Goal: Task Accomplishment & Management: Use online tool/utility

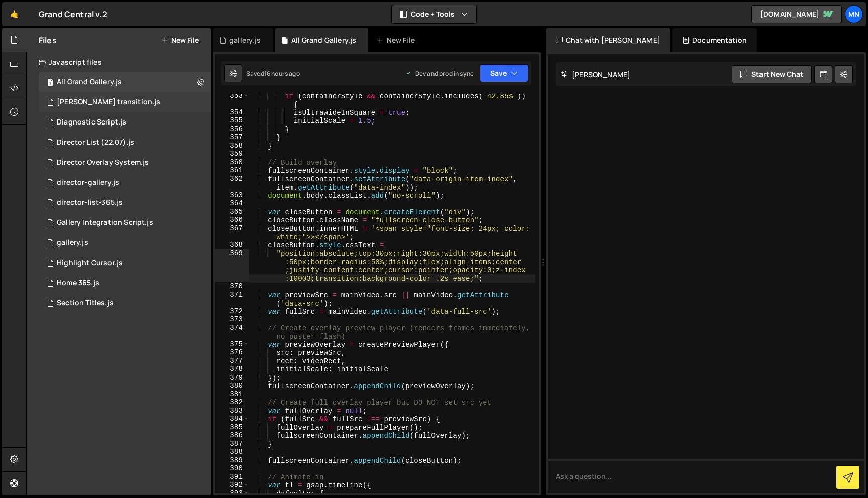
scroll to position [3242, 0]
click at [94, 158] on div "Director Overlay System.js" at bounding box center [103, 162] width 92 height 9
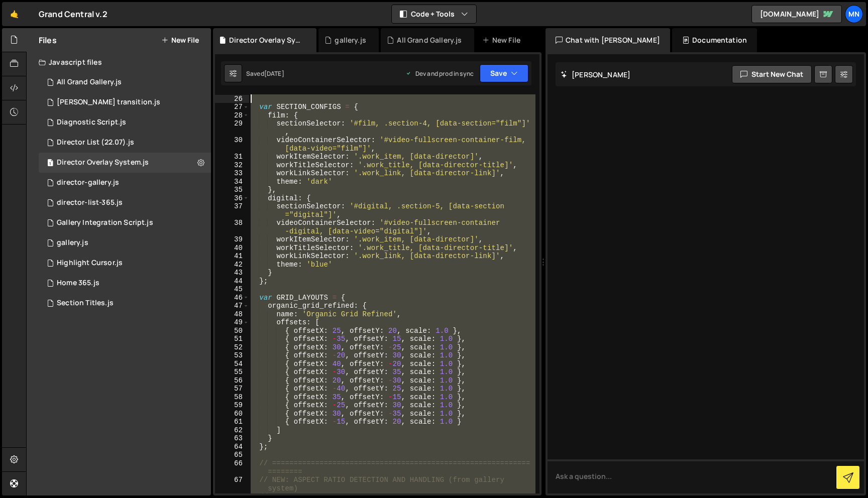
scroll to position [0, 0]
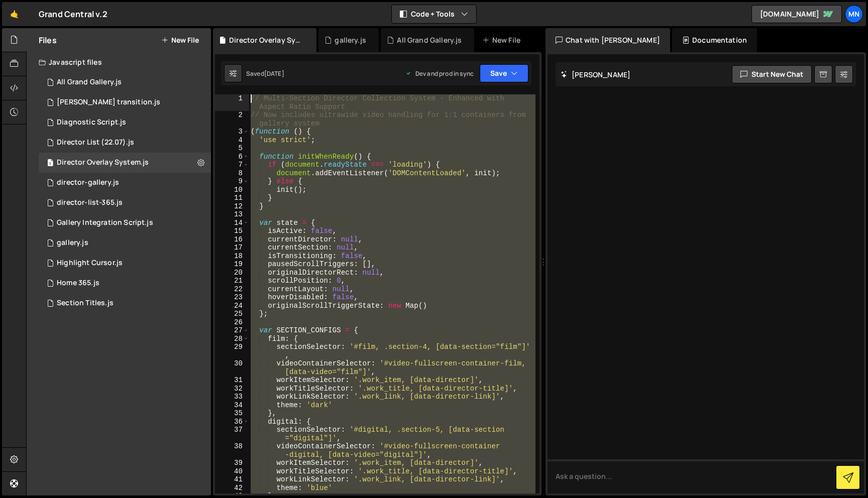
drag, startPoint x: 256, startPoint y: 491, endPoint x: 243, endPoint y: -63, distance: 553.5
click at [243, 0] on html "Projects [GEOGRAPHIC_DATA] Blog [GEOGRAPHIC_DATA] Projects Your Teams Invite te…" at bounding box center [434, 249] width 868 height 498
paste textarea "})();"
type textarea "})();"
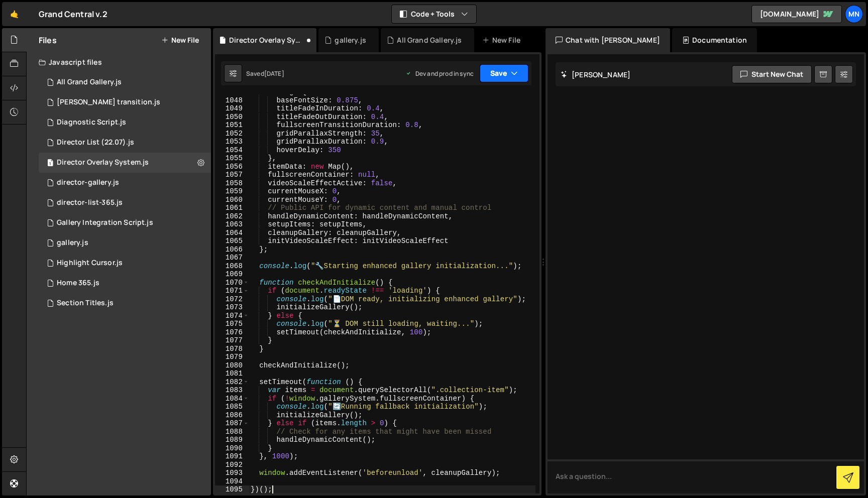
click at [510, 76] on button "Save" at bounding box center [504, 73] width 49 height 18
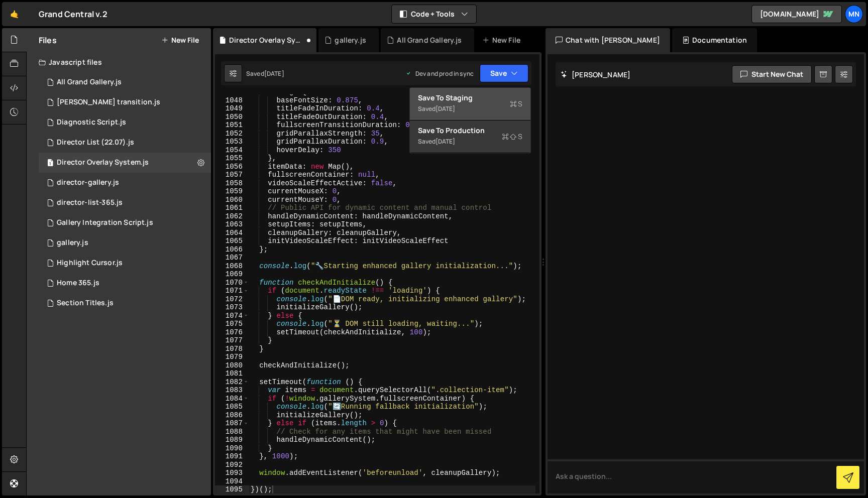
click at [455, 112] on div "[DATE]" at bounding box center [445, 108] width 20 height 9
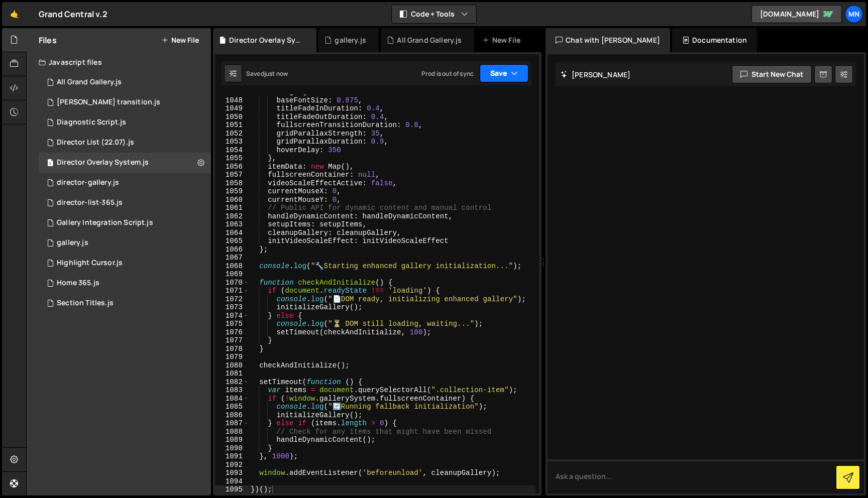
click at [507, 74] on button "Save" at bounding box center [504, 73] width 49 height 18
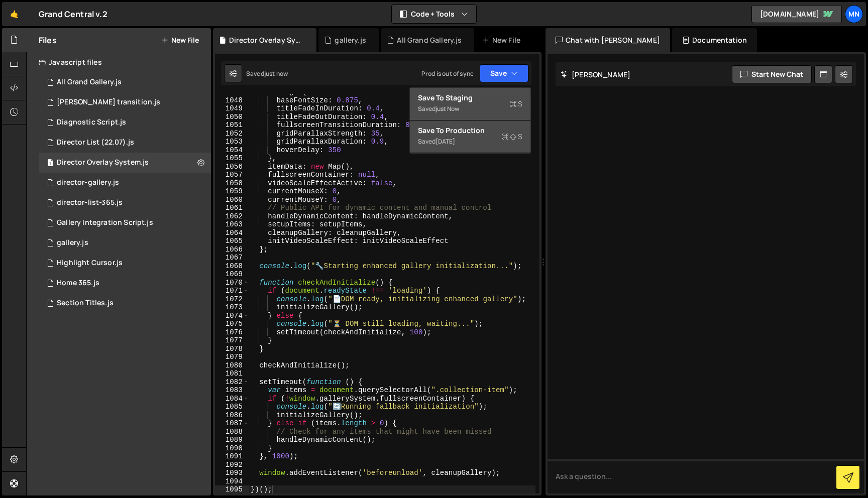
click at [481, 143] on div "Saved [DATE]" at bounding box center [470, 142] width 104 height 12
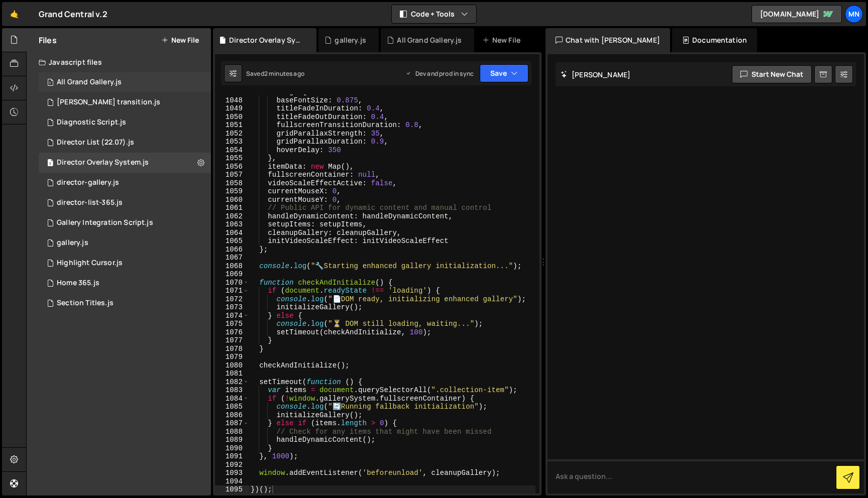
click at [100, 85] on div "All Grand Gallery.js" at bounding box center [89, 82] width 65 height 9
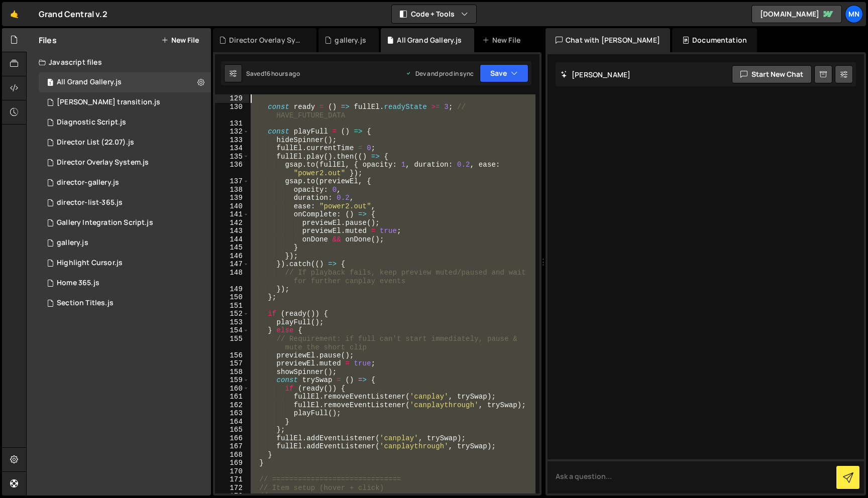
scroll to position [0, 0]
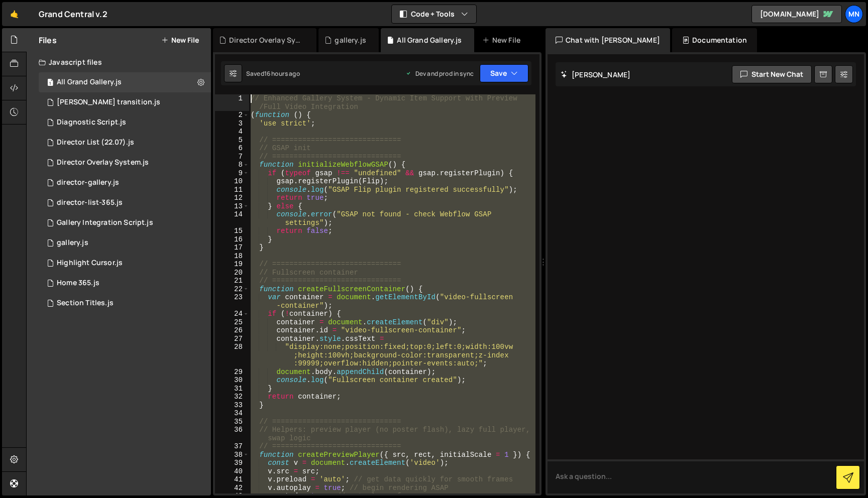
drag, startPoint x: 284, startPoint y: 487, endPoint x: 216, endPoint y: -63, distance: 554.0
click at [216, 0] on html "Projects [GEOGRAPHIC_DATA] Blog [GEOGRAPHIC_DATA] Projects Your Teams Invite te…" at bounding box center [434, 249] width 868 height 498
type textarea "// Enhanced Gallery System - Dynamic Item Support with Preview/Full Video Integ…"
click at [102, 188] on div "0 director-gallery.js 0" at bounding box center [125, 183] width 172 height 20
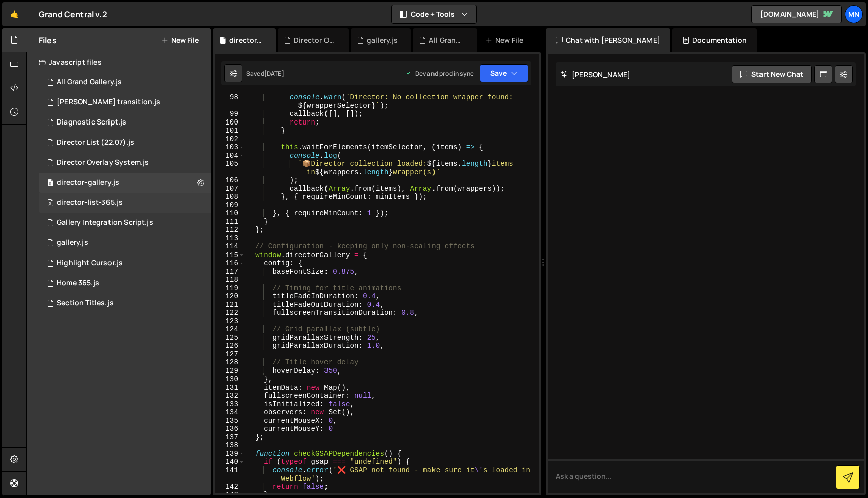
scroll to position [883, 0]
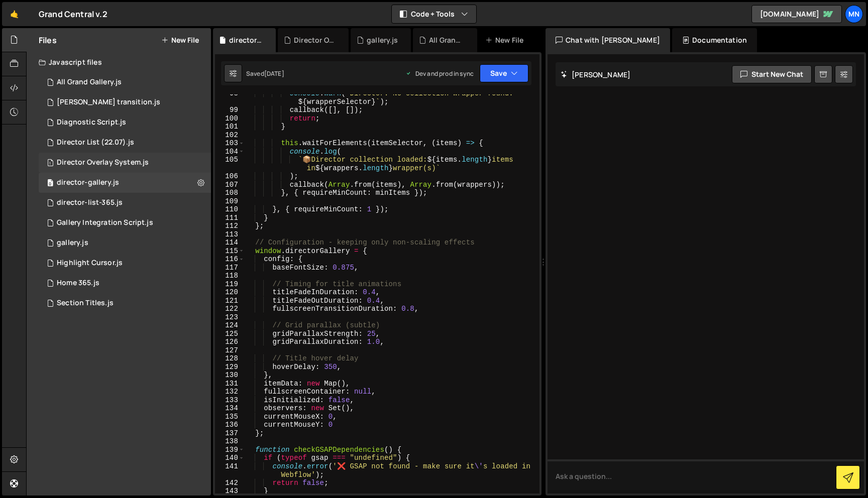
click at [130, 164] on div "Director Overlay System.js" at bounding box center [103, 162] width 92 height 9
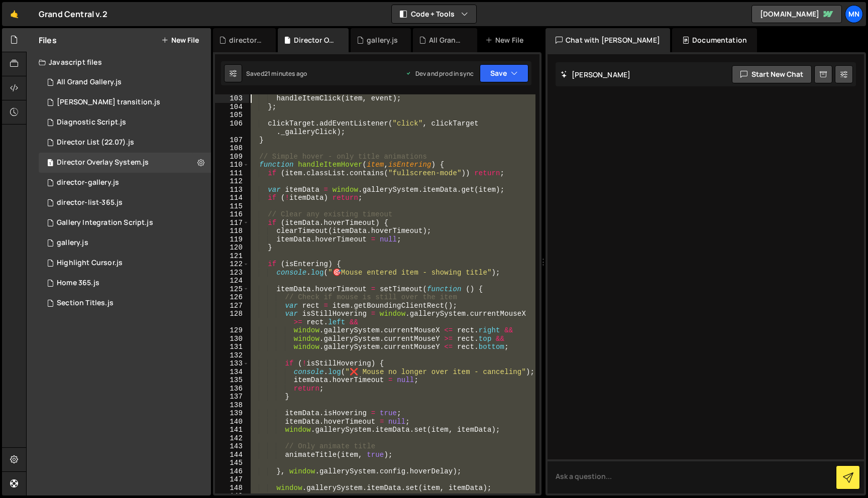
scroll to position [0, 0]
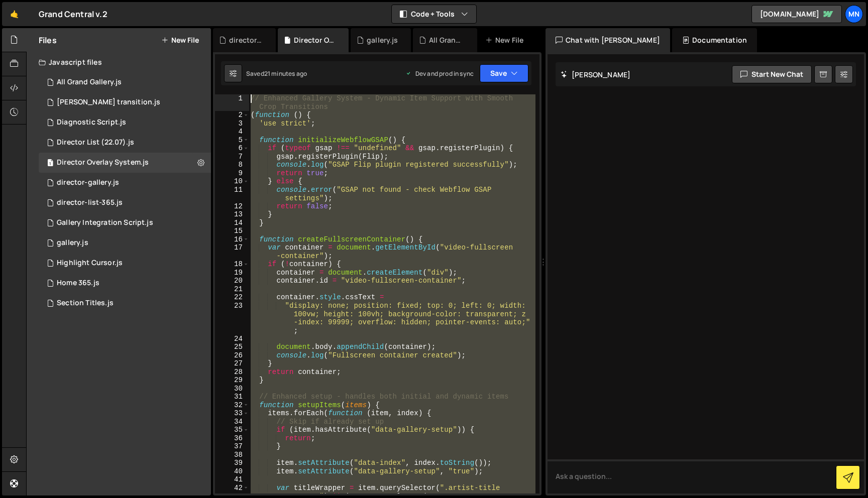
drag, startPoint x: 247, startPoint y: 328, endPoint x: 224, endPoint y: -21, distance: 349.7
click at [224, 0] on html "Projects [GEOGRAPHIC_DATA] Blog [GEOGRAPHIC_DATA] Projects Your Teams Invite te…" at bounding box center [434, 249] width 868 height 498
paste textarea "})();"
type textarea "})();"
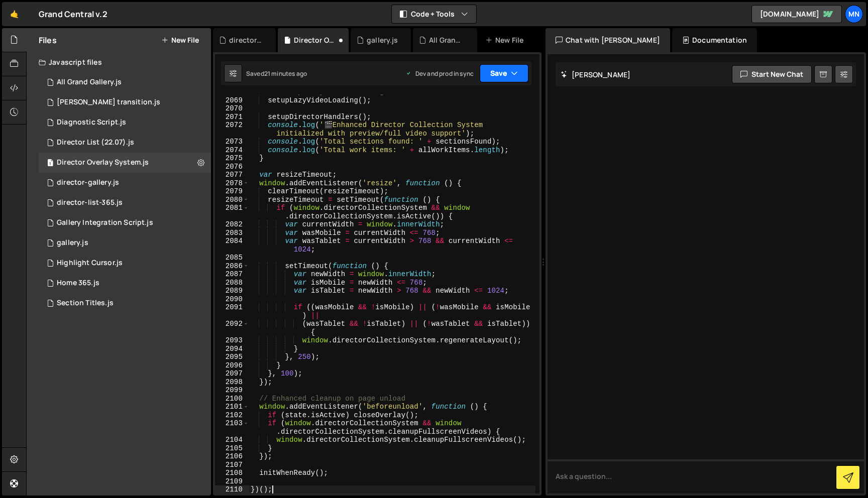
click at [507, 75] on button "Save" at bounding box center [504, 73] width 49 height 18
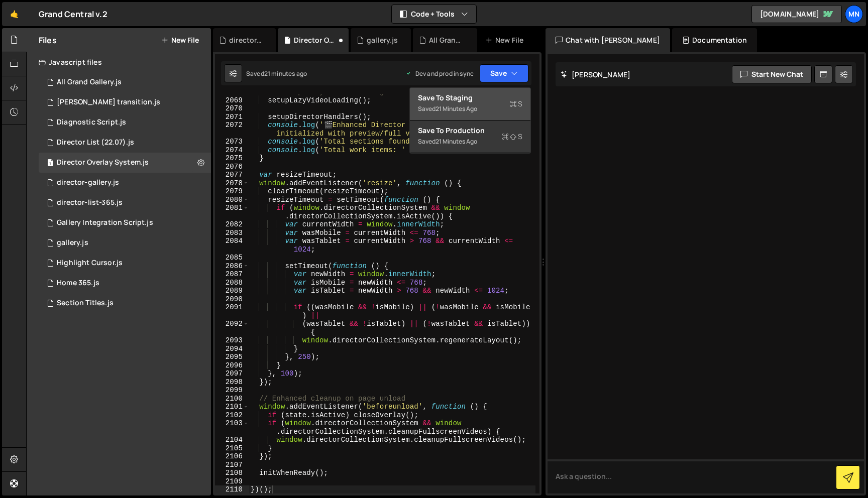
click at [500, 99] on div "Save to Staging S" at bounding box center [470, 98] width 104 height 10
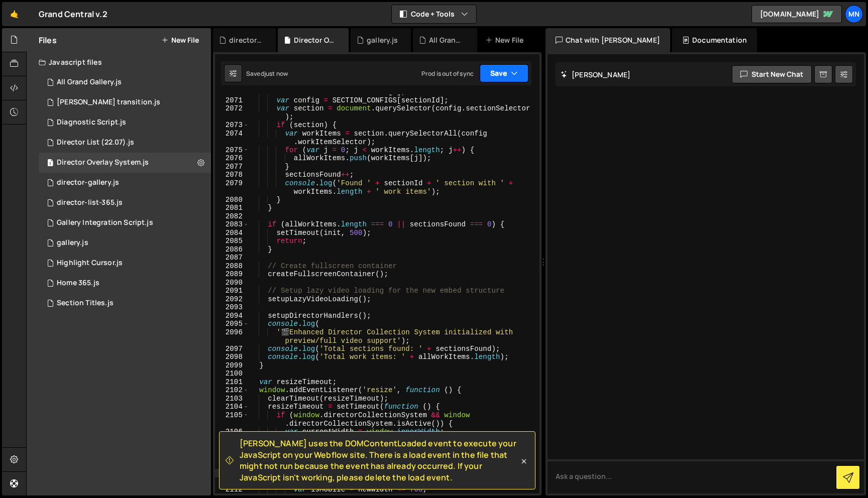
click at [510, 78] on button "Save" at bounding box center [504, 73] width 49 height 18
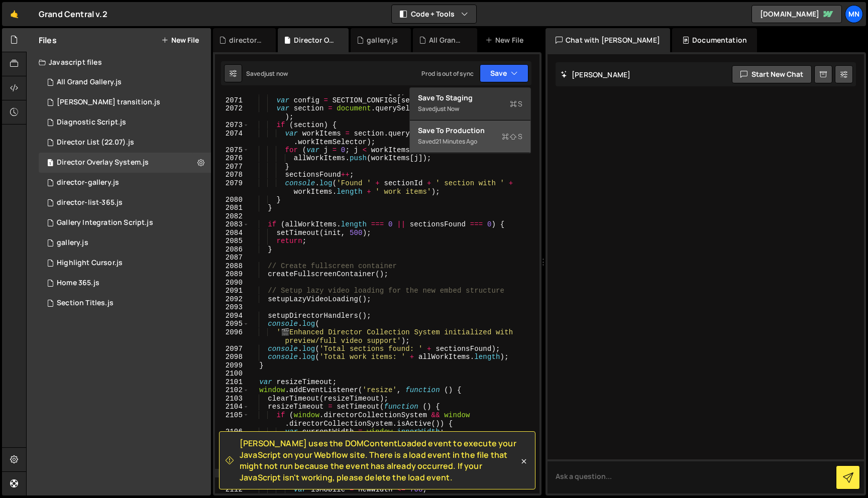
click at [487, 143] on div "Saved 21 minutes ago" at bounding box center [470, 142] width 104 height 12
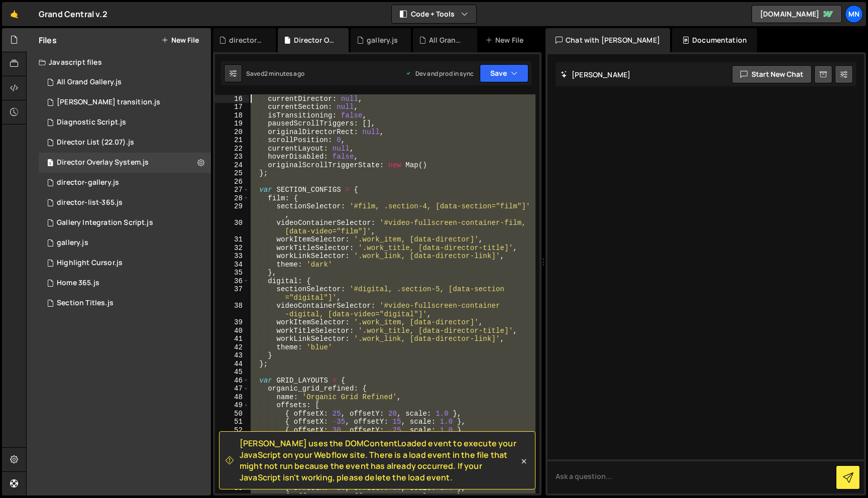
scroll to position [0, 0]
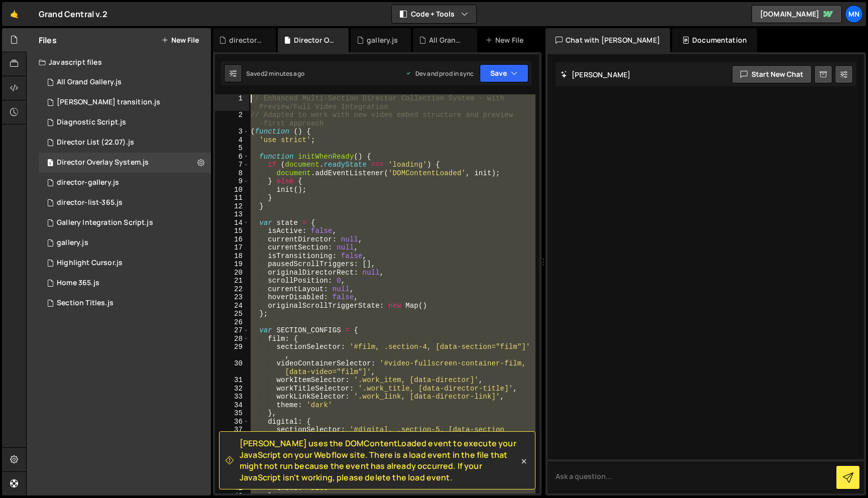
drag, startPoint x: 293, startPoint y: 358, endPoint x: 191, endPoint y: -63, distance: 432.6
click at [191, 0] on html "Projects [GEOGRAPHIC_DATA] Blog [GEOGRAPHIC_DATA] Projects Your Teams Invite te…" at bounding box center [434, 249] width 868 height 498
paste textarea "})();"
type textarea "})();"
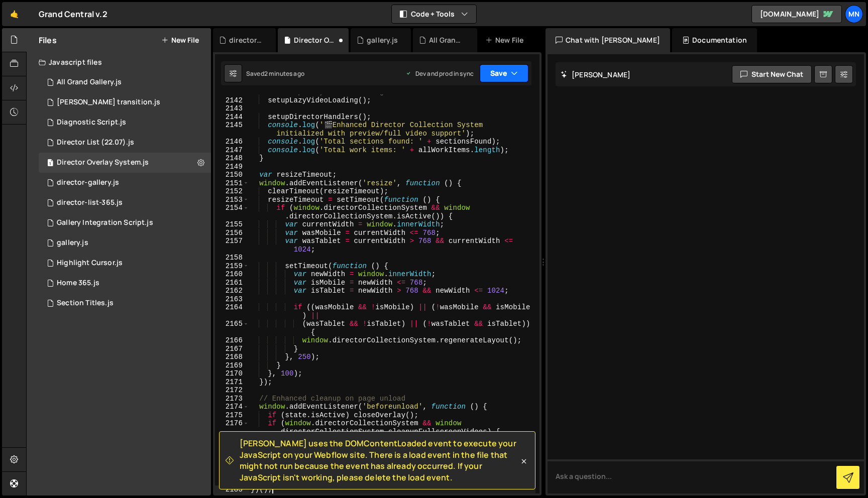
click at [504, 73] on button "Save" at bounding box center [504, 73] width 49 height 18
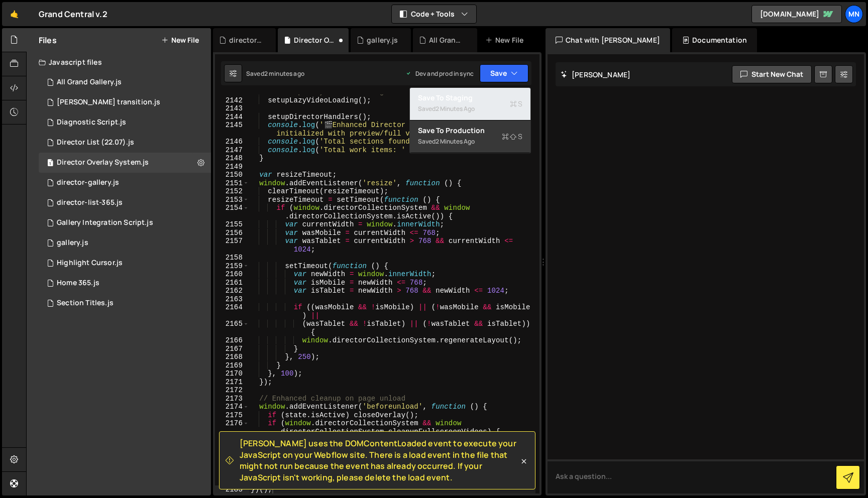
click at [475, 110] on div "2 minutes ago" at bounding box center [454, 108] width 39 height 9
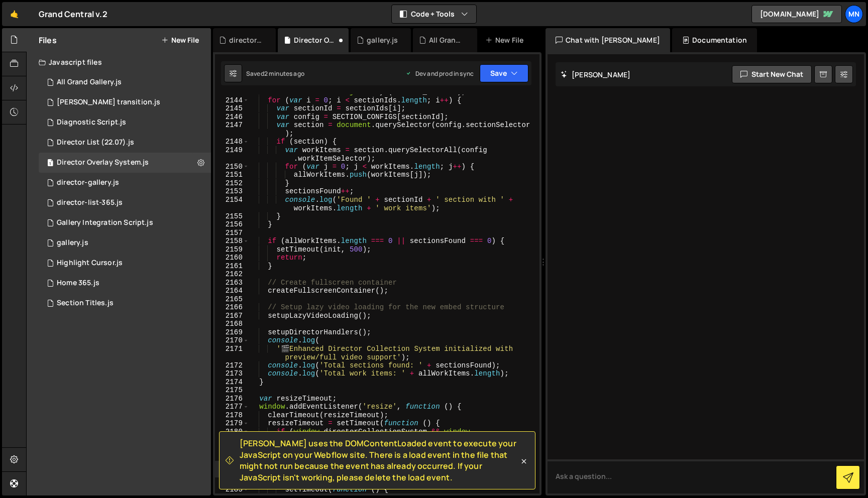
scroll to position [15939, 0]
click at [506, 79] on button "Save" at bounding box center [504, 73] width 49 height 18
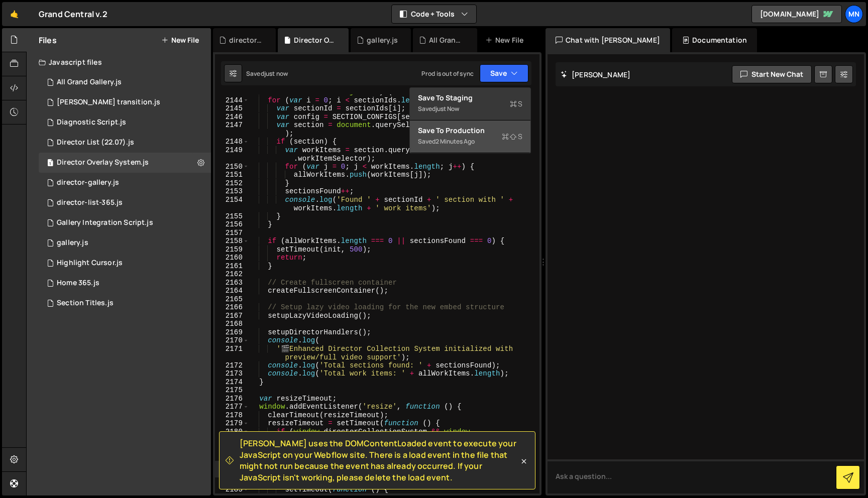
click at [483, 139] on div "Saved 2 minutes ago" at bounding box center [470, 142] width 104 height 12
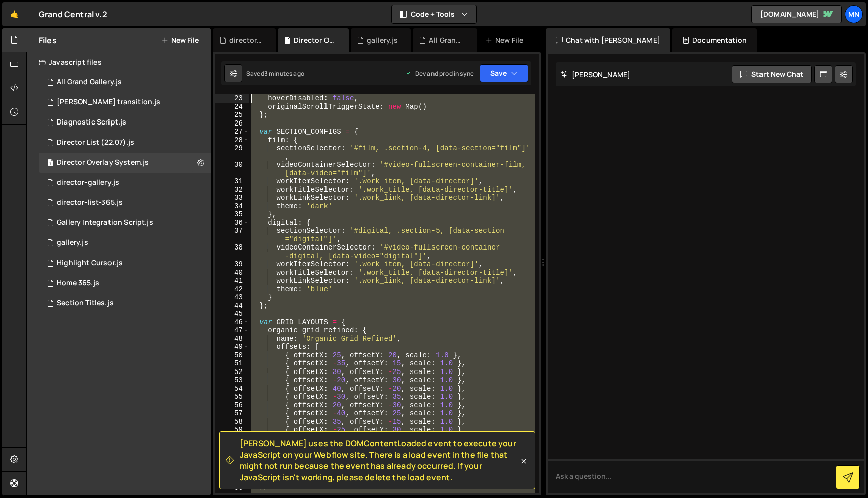
scroll to position [0, 0]
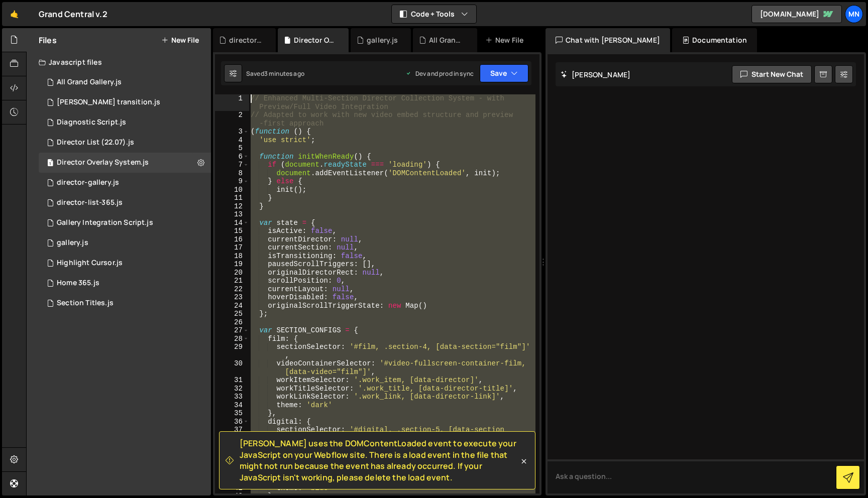
drag, startPoint x: 325, startPoint y: 370, endPoint x: 203, endPoint y: -63, distance: 449.7
click at [203, 0] on html "Projects [GEOGRAPHIC_DATA] Blog [GEOGRAPHIC_DATA] Projects Your Teams Invite te…" at bounding box center [434, 249] width 868 height 498
paste textarea "})();"
type textarea "})();"
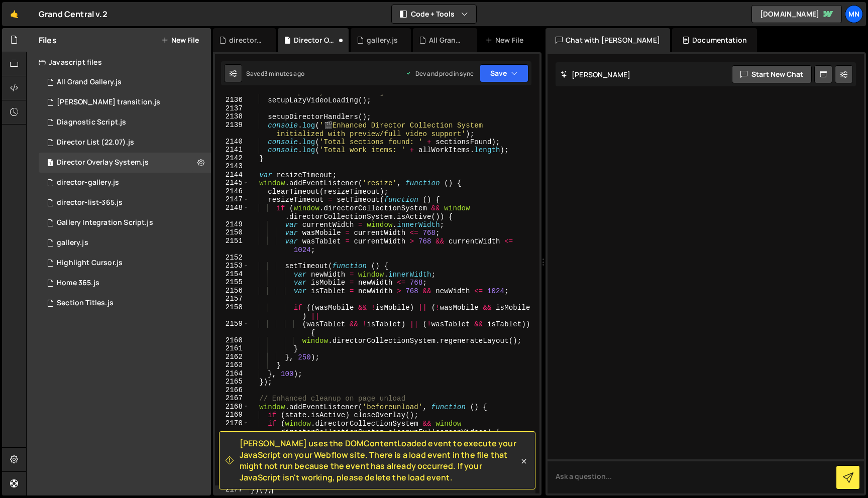
scroll to position [16055, 0]
click at [493, 67] on button "Save" at bounding box center [504, 73] width 49 height 18
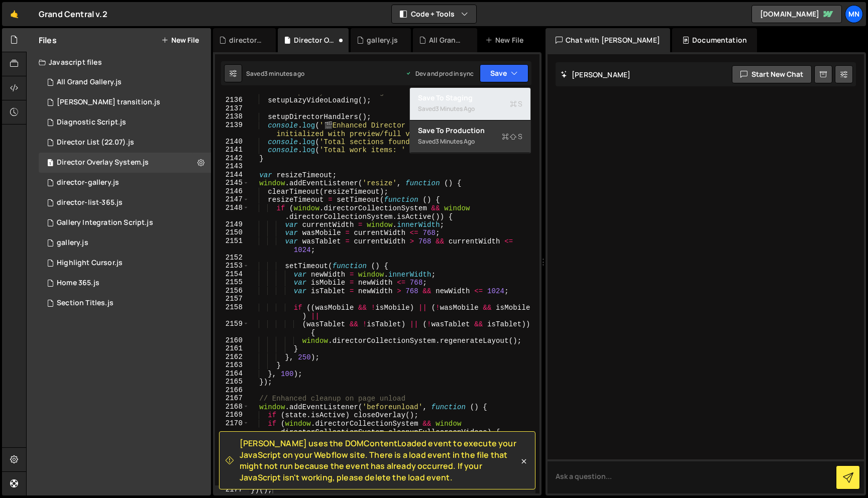
drag, startPoint x: 486, startPoint y: 96, endPoint x: 495, endPoint y: 89, distance: 11.9
click at [485, 96] on div "Save to Staging S" at bounding box center [470, 98] width 104 height 10
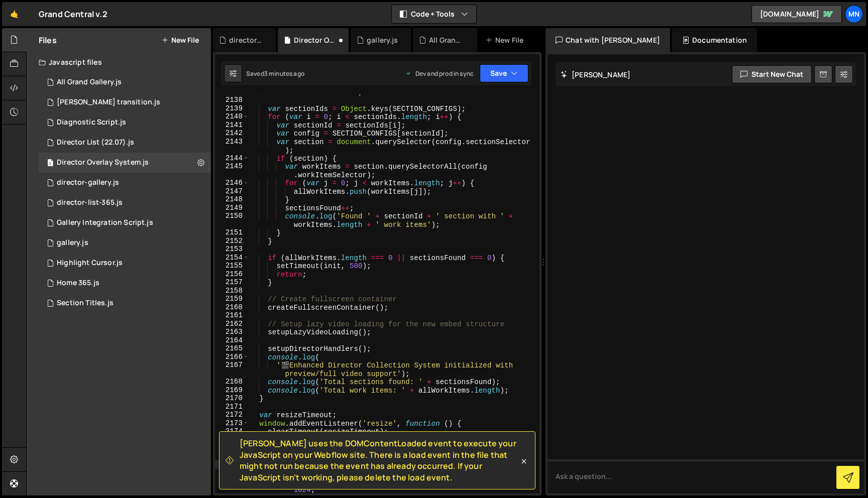
scroll to position [15927, 0]
click at [505, 74] on button "Save" at bounding box center [504, 73] width 49 height 18
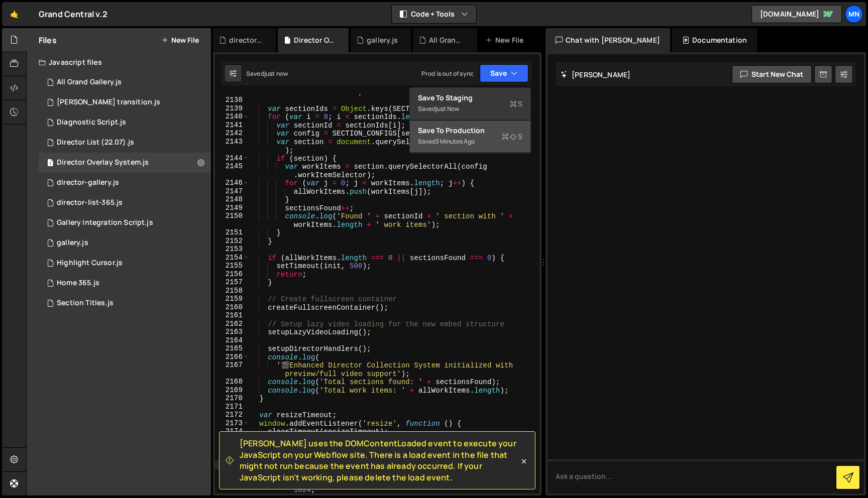
click at [486, 128] on div "Save to Production S" at bounding box center [470, 131] width 104 height 10
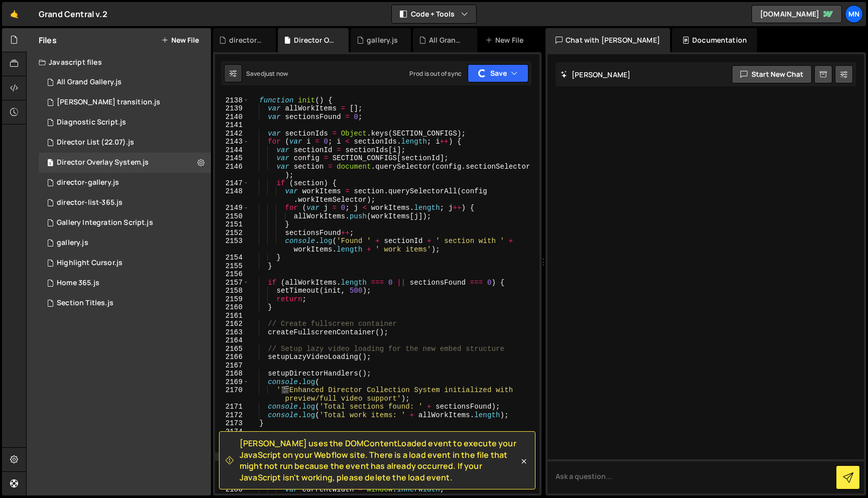
click at [525, 461] on icon at bounding box center [524, 461] width 10 height 10
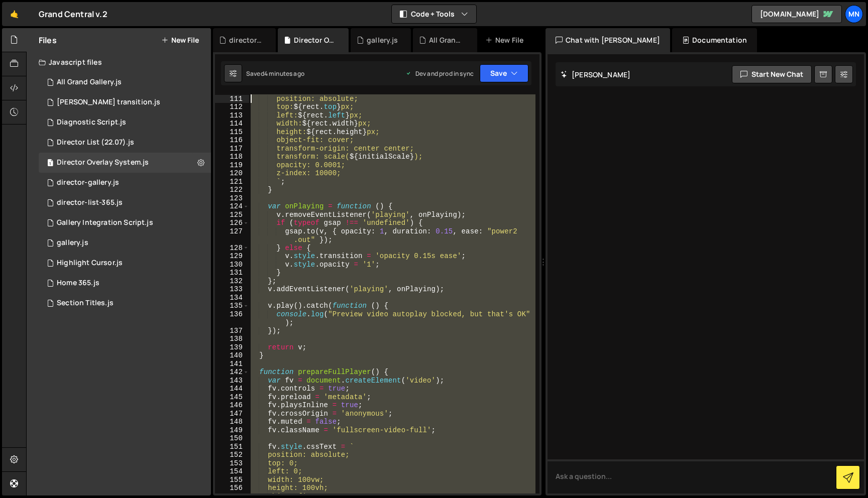
scroll to position [0, 0]
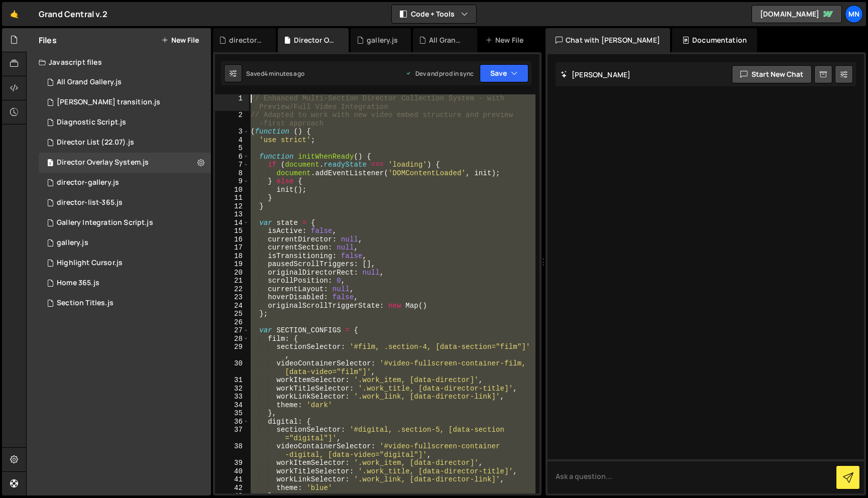
drag, startPoint x: 297, startPoint y: 342, endPoint x: 245, endPoint y: -63, distance: 408.5
click at [245, 0] on html "Projects [GEOGRAPHIC_DATA] Blog [GEOGRAPHIC_DATA] Projects Your Teams Invite te…" at bounding box center [434, 249] width 868 height 498
paste textarea "})();"
type textarea "})();"
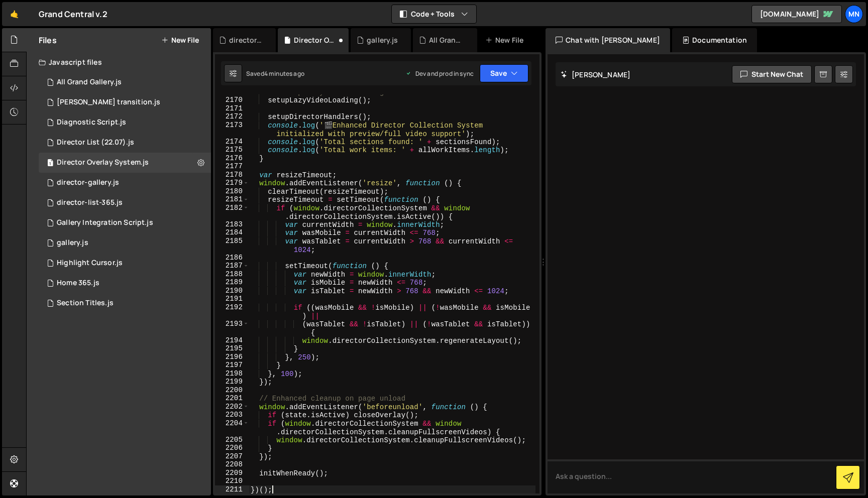
scroll to position [16055, 0]
click at [507, 73] on button "Save" at bounding box center [504, 73] width 49 height 18
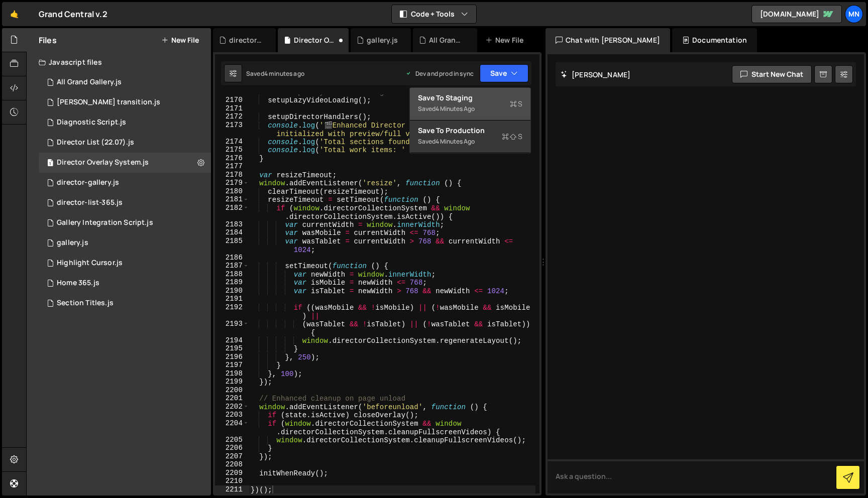
click at [473, 105] on div "4 minutes ago" at bounding box center [454, 108] width 39 height 9
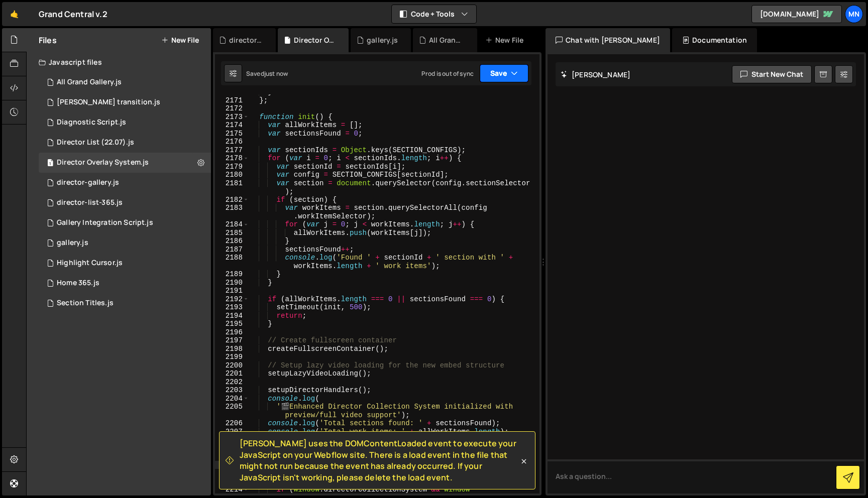
click at [505, 68] on button "Save" at bounding box center [504, 73] width 49 height 18
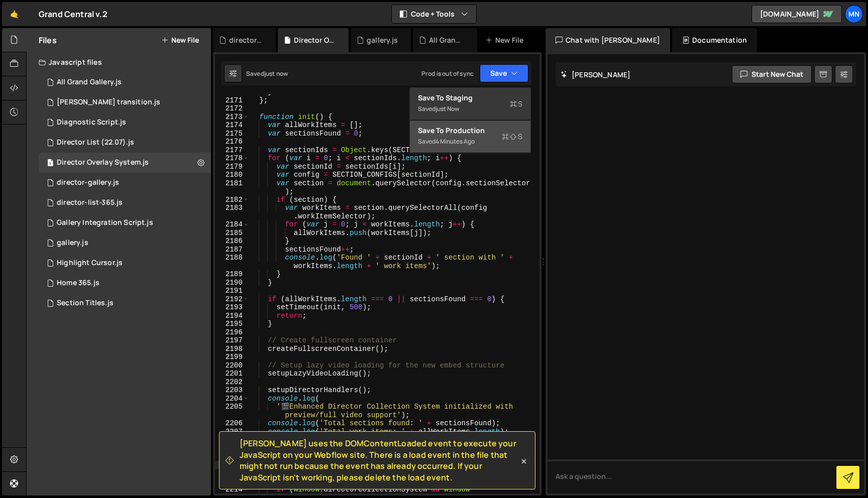
click at [484, 142] on div "Saved 4 minutes ago" at bounding box center [470, 142] width 104 height 12
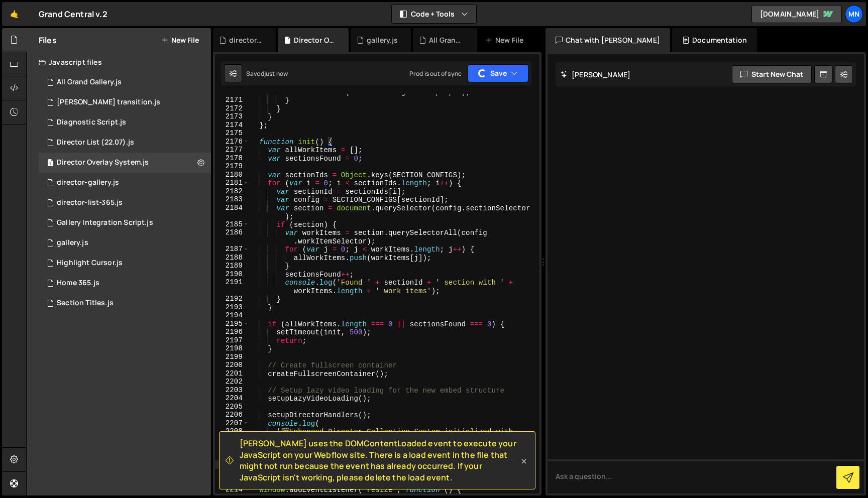
click at [524, 463] on icon at bounding box center [524, 461] width 10 height 10
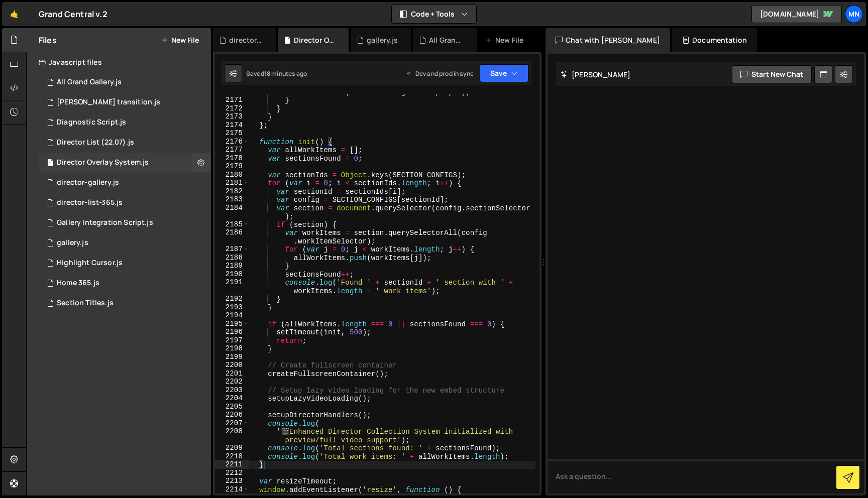
scroll to position [15889, 0]
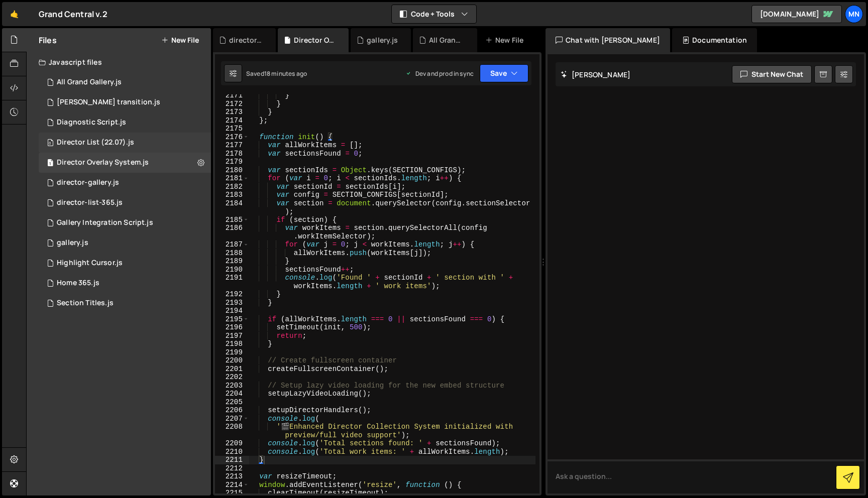
click at [82, 143] on div "Director List (22.07).js" at bounding box center [95, 142] width 77 height 9
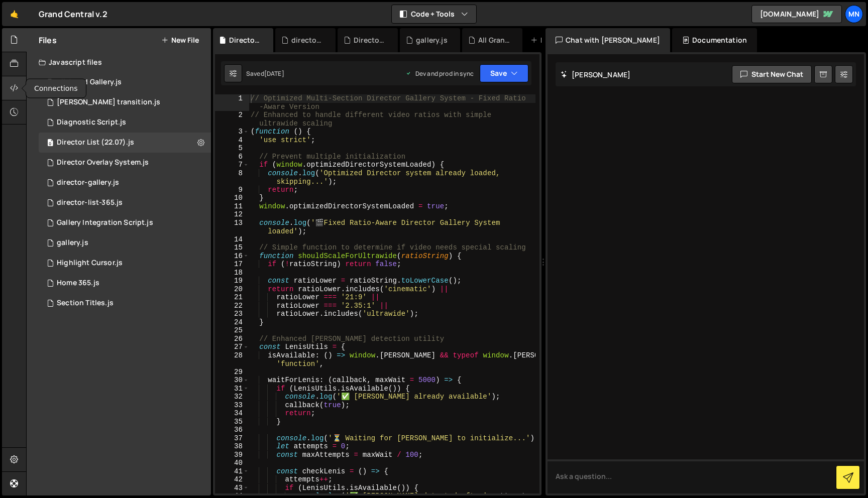
click at [14, 95] on div at bounding box center [14, 88] width 25 height 24
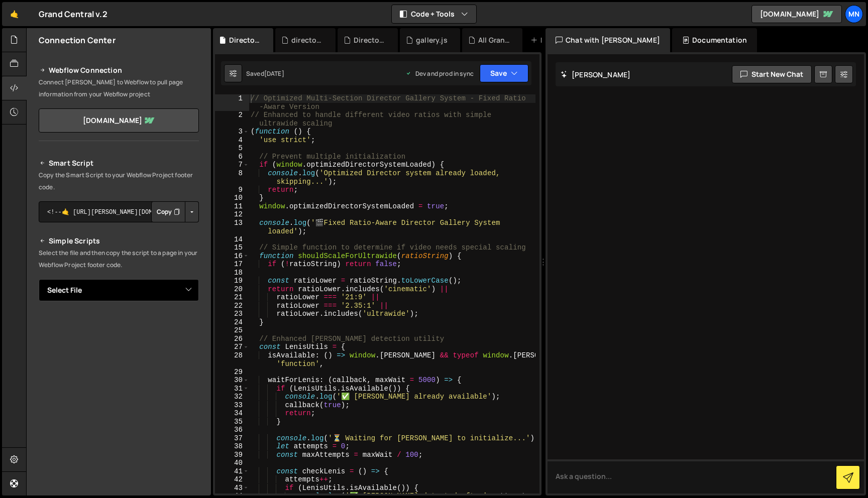
click at [178, 290] on select "Select File All Grand Gallery.[PERSON_NAME] transition.js Diagnostic Script.js …" at bounding box center [119, 290] width 160 height 22
drag, startPoint x: 191, startPoint y: 322, endPoint x: 188, endPoint y: 348, distance: 26.3
click at [191, 322] on button "Button group with nested dropdown" at bounding box center [192, 324] width 14 height 21
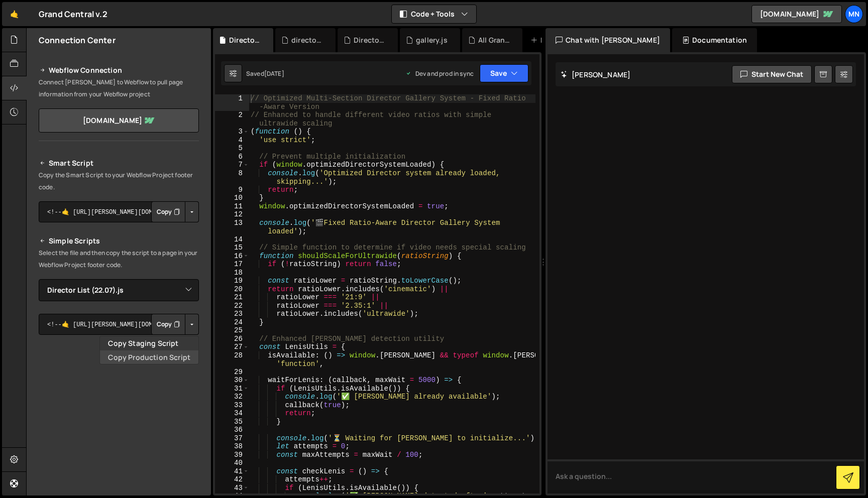
click at [181, 358] on link "Copy Production Script" at bounding box center [149, 357] width 98 height 14
click at [18, 40] on icon at bounding box center [14, 39] width 8 height 11
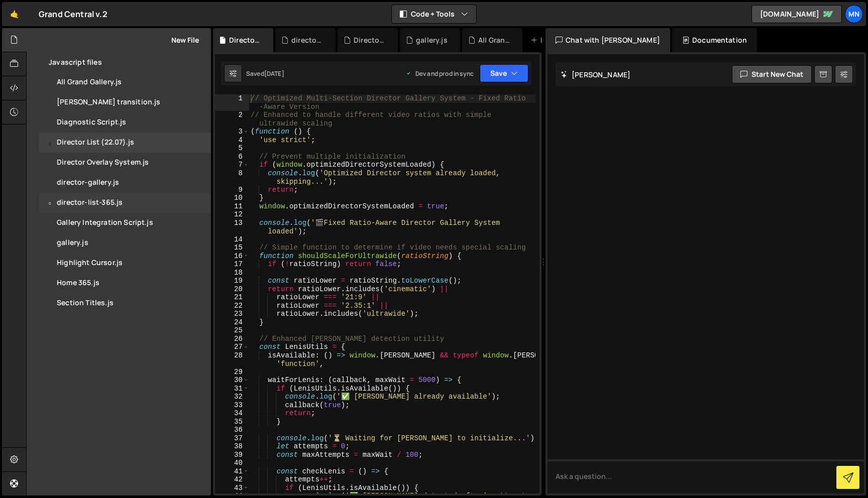
click at [95, 199] on div "director-list-365.js" at bounding box center [90, 202] width 66 height 9
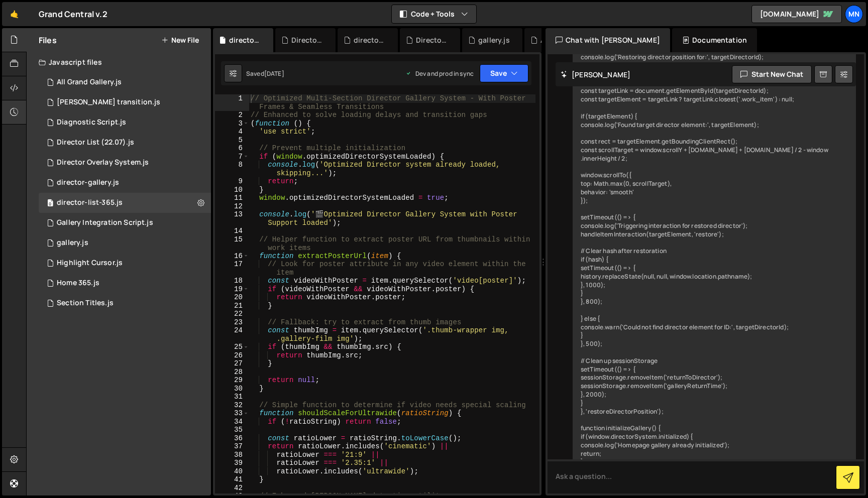
scroll to position [20514, 0]
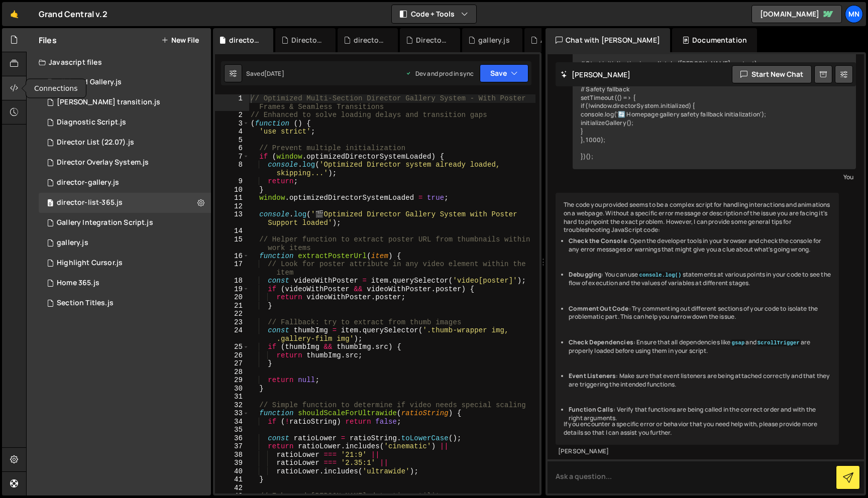
click at [13, 89] on icon at bounding box center [14, 87] width 8 height 11
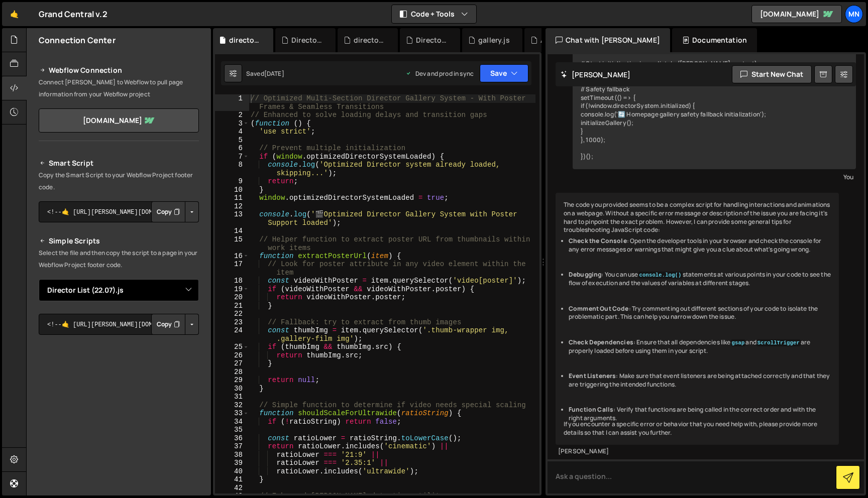
click at [181, 288] on select "Select File All Grand Gallery.[PERSON_NAME] transition.js Diagnostic Script.js …" at bounding box center [119, 290] width 160 height 22
select select "40379"
click at [186, 325] on button "Button group with nested dropdown" at bounding box center [192, 324] width 14 height 21
click at [175, 361] on link "Copy Production Script" at bounding box center [149, 357] width 98 height 14
click at [17, 41] on icon at bounding box center [14, 39] width 8 height 11
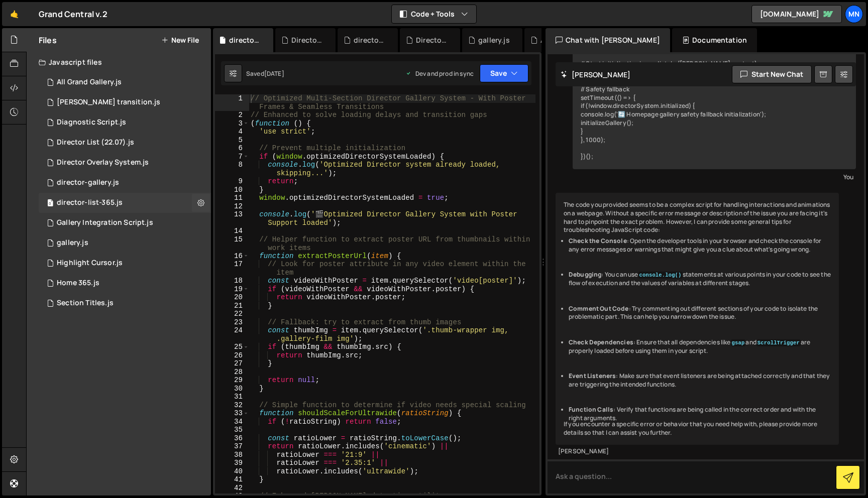
click at [108, 201] on div "director-list-365.js" at bounding box center [90, 202] width 66 height 9
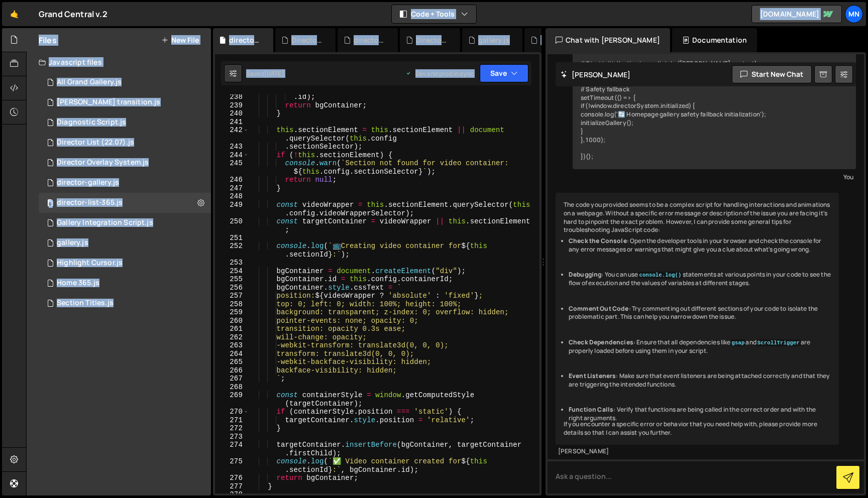
scroll to position [2171, 0]
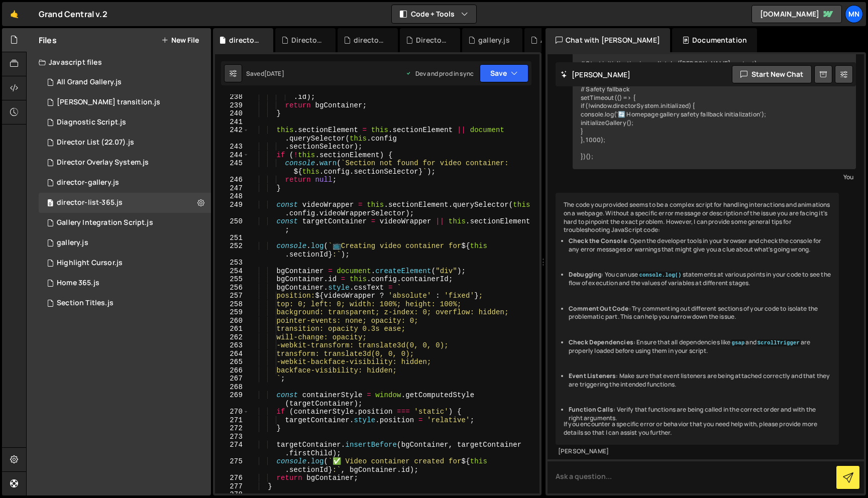
drag, startPoint x: 540, startPoint y: 165, endPoint x: 541, endPoint y: 184, distance: 19.1
click at [525, 398] on div "// Enhanced Gallery System - Dynamic Item Support with Preview/Full Video Integ…" at bounding box center [377, 273] width 328 height 443
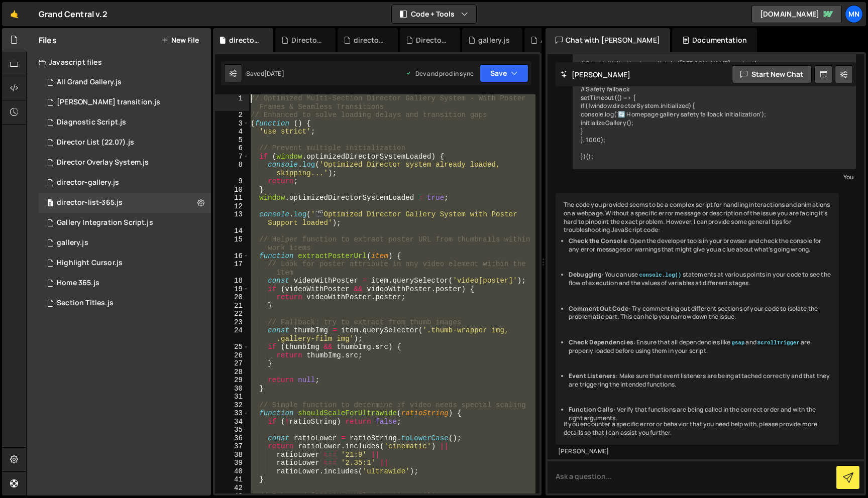
scroll to position [0, 0]
drag, startPoint x: 280, startPoint y: 338, endPoint x: 229, endPoint y: -20, distance: 362.1
click at [229, 0] on html "Projects [GEOGRAPHIC_DATA] Blog [GEOGRAPHIC_DATA] Projects Your Teams Invite te…" at bounding box center [434, 249] width 868 height 498
type textarea "// Optimized Multi-Section Director Gallery System - With Poster Frames & Seaml…"
click at [98, 163] on div "Director Overlay System.js" at bounding box center [103, 162] width 92 height 9
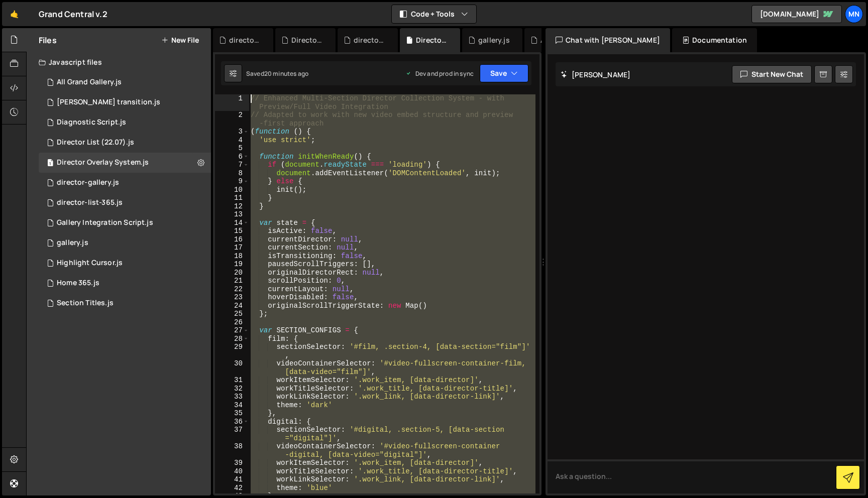
drag, startPoint x: 258, startPoint y: 339, endPoint x: 170, endPoint y: -63, distance: 411.2
click at [170, 0] on html "Projects [GEOGRAPHIC_DATA] Blog [GEOGRAPHIC_DATA] Projects Your Teams Invite te…" at bounding box center [434, 249] width 868 height 498
paste textarea "})();"
type textarea "})();"
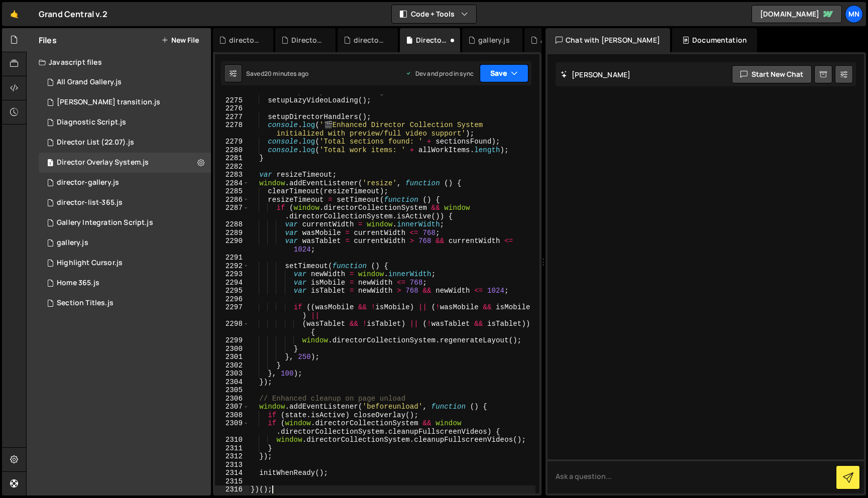
click at [506, 68] on button "Save" at bounding box center [504, 73] width 49 height 18
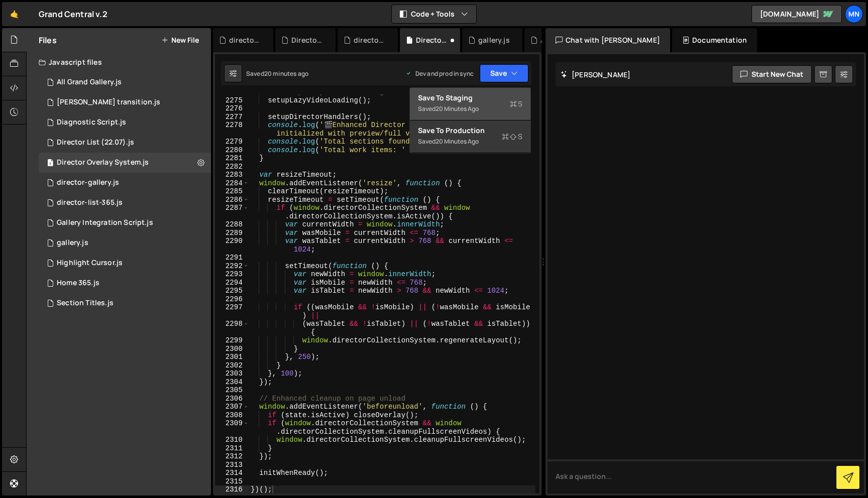
click at [484, 99] on div "Save to Staging S" at bounding box center [470, 98] width 104 height 10
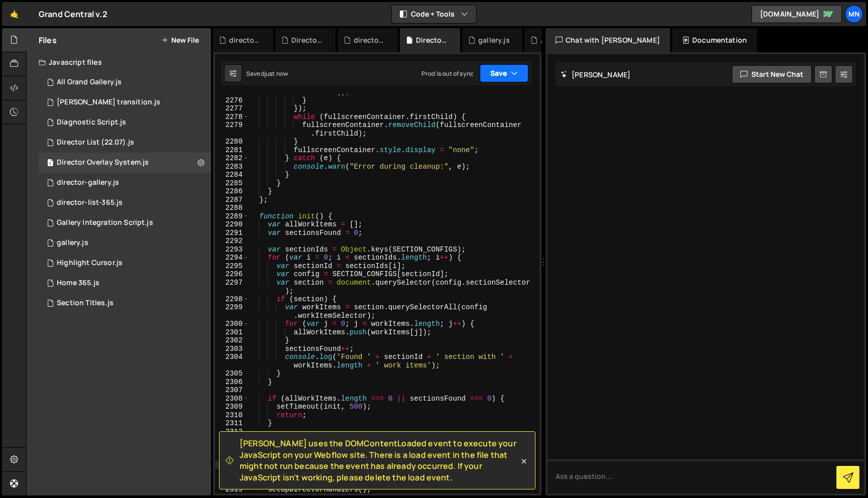
click at [504, 71] on button "Save" at bounding box center [504, 73] width 49 height 18
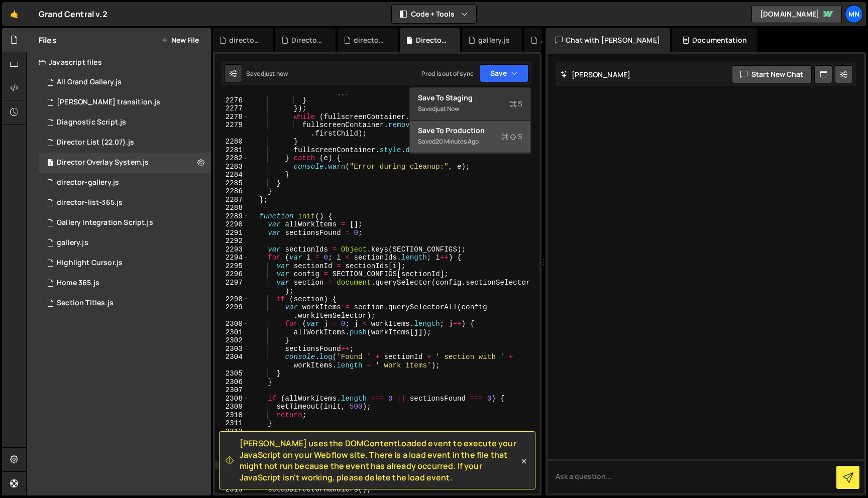
click at [482, 141] on div "Saved 20 minutes ago" at bounding box center [470, 142] width 104 height 12
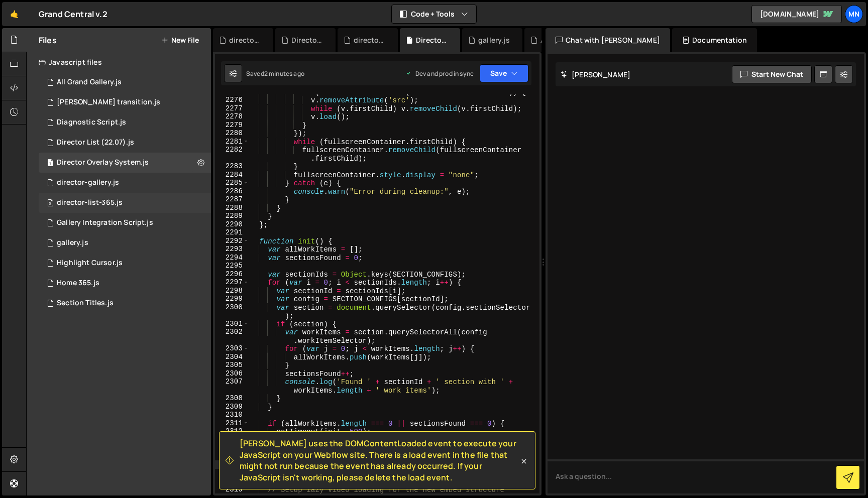
click at [111, 206] on div "director-list-365.js" at bounding box center [90, 202] width 66 height 9
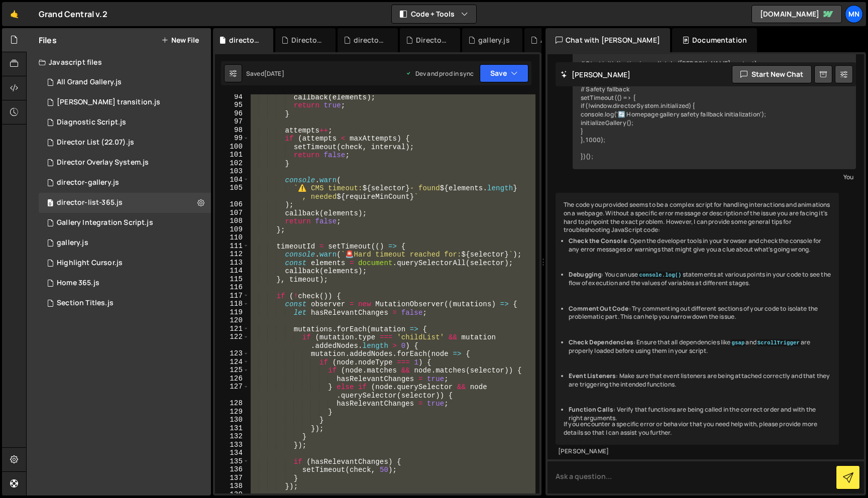
scroll to position [855, 0]
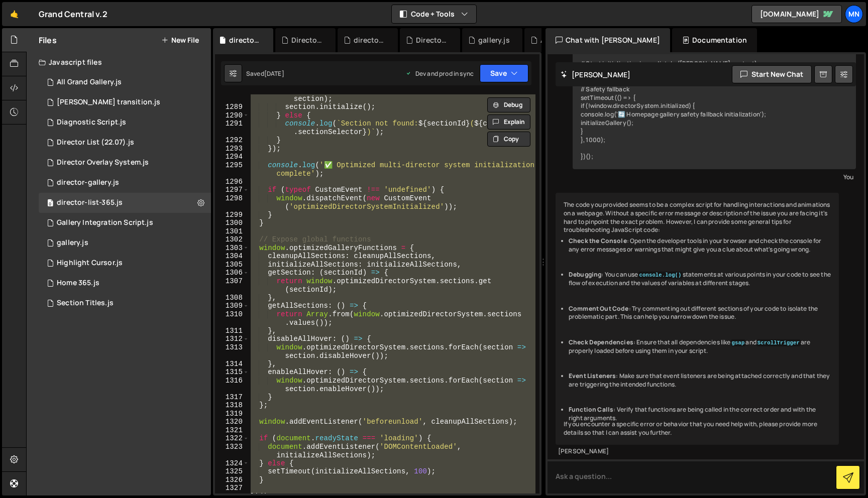
click at [361, 476] on div "window . optimizedDirectorSystem . sections . set ( sectionId , section ) ; sec…" at bounding box center [392, 293] width 287 height 399
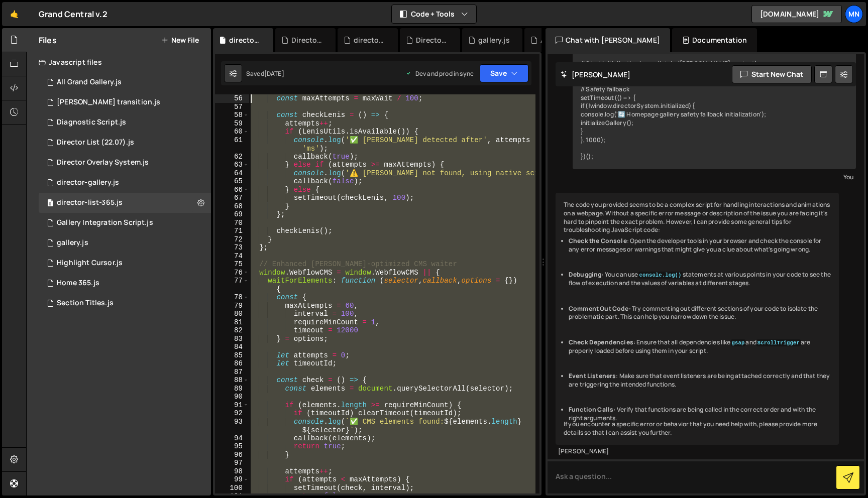
scroll to position [0, 0]
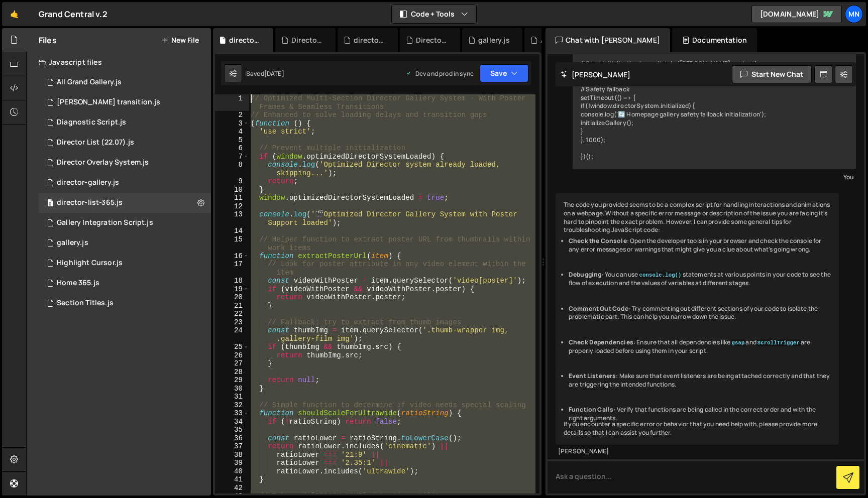
drag, startPoint x: 289, startPoint y: 471, endPoint x: 185, endPoint y: -59, distance: 540.3
click at [185, 0] on html "Projects [GEOGRAPHIC_DATA] Blog [GEOGRAPHIC_DATA] Projects Your Teams Invite te…" at bounding box center [434, 249] width 868 height 498
paste textarea "})();"
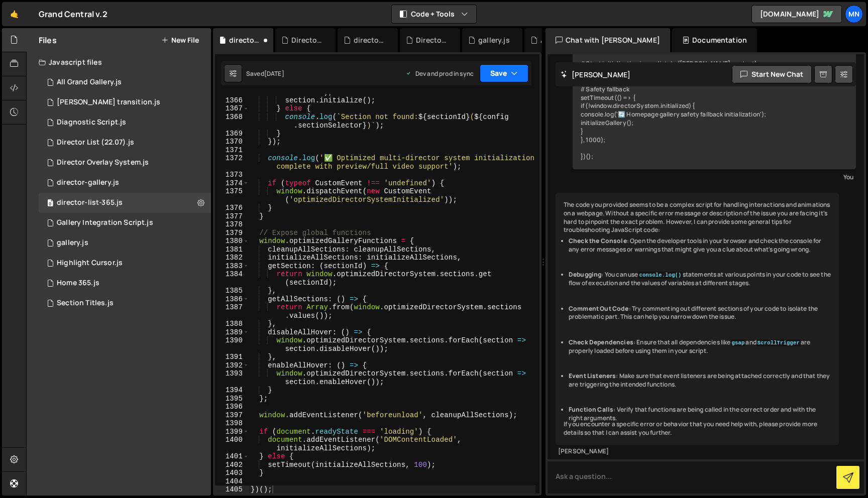
click at [507, 78] on button "Save" at bounding box center [504, 73] width 49 height 18
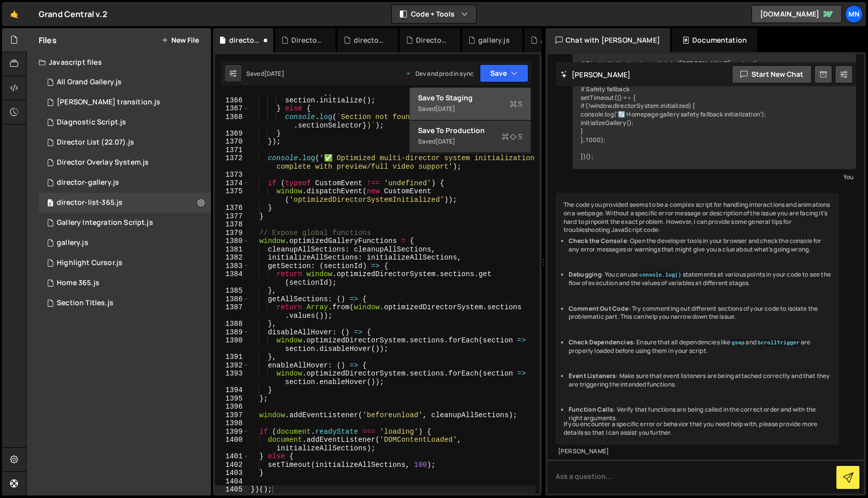
click at [485, 96] on div "Save to Staging S" at bounding box center [470, 98] width 104 height 10
type textarea "},"
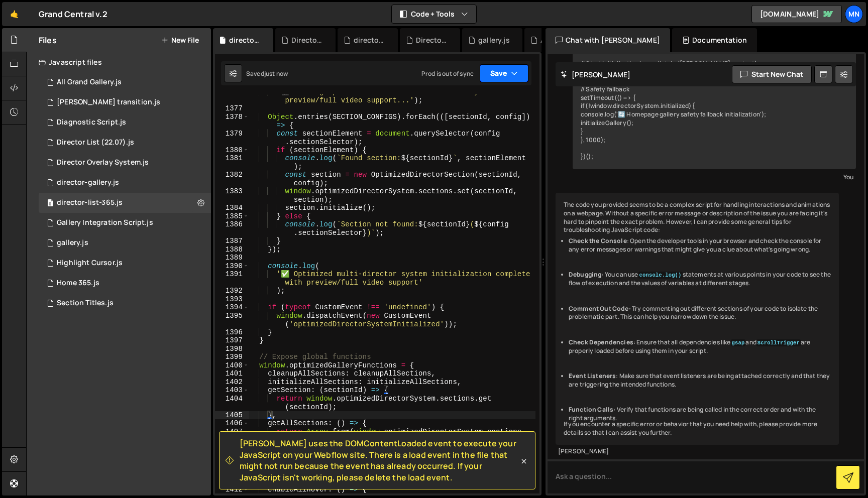
click at [502, 71] on button "Save" at bounding box center [504, 73] width 49 height 18
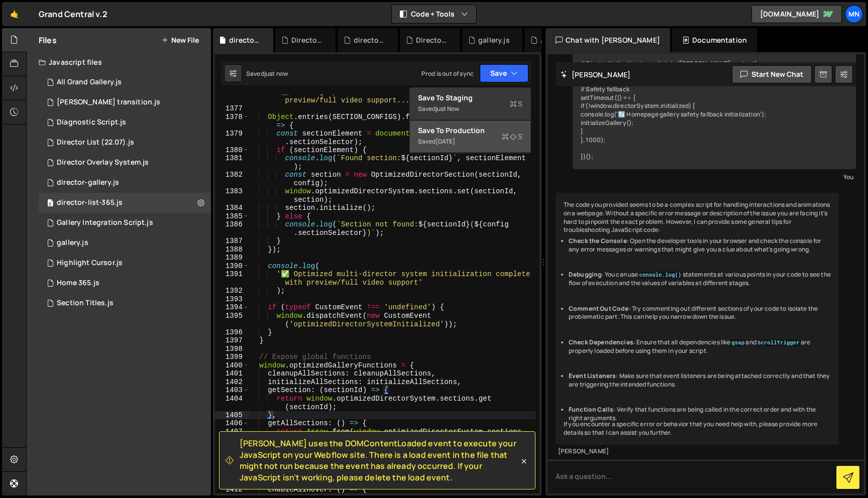
click at [463, 136] on div "Saved [DATE]" at bounding box center [470, 142] width 104 height 12
